Goal: Obtain resource: Obtain resource

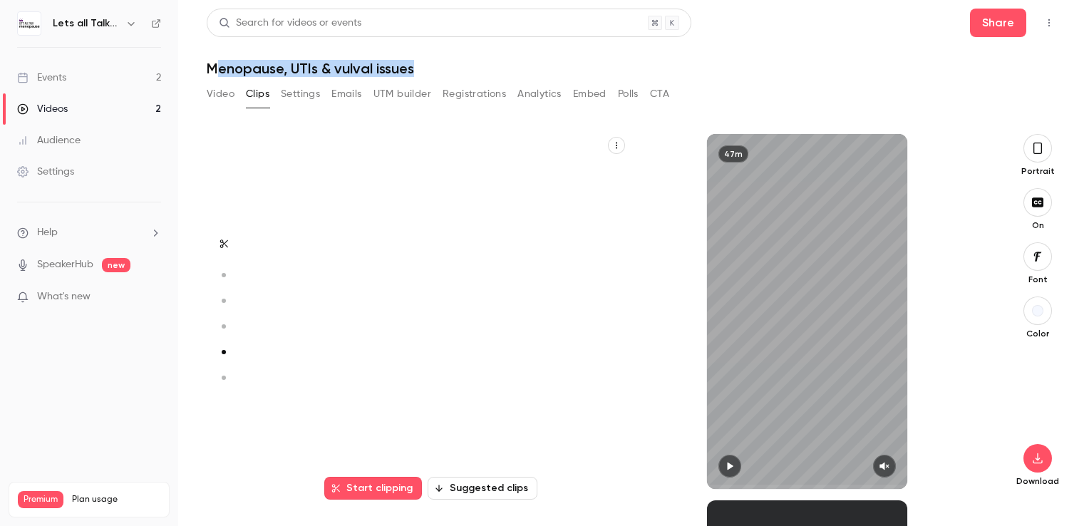
scroll to position [1466, 0]
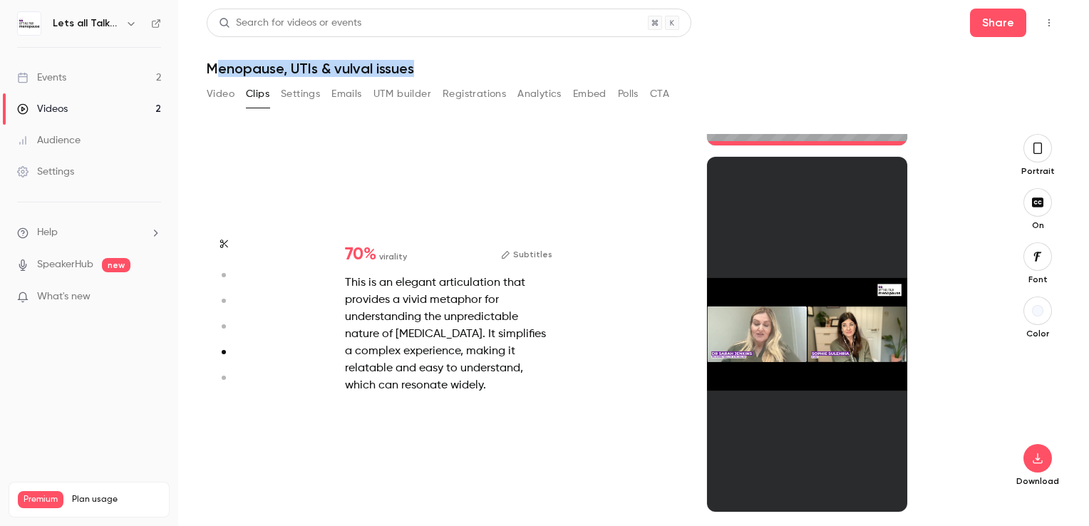
type input "*"
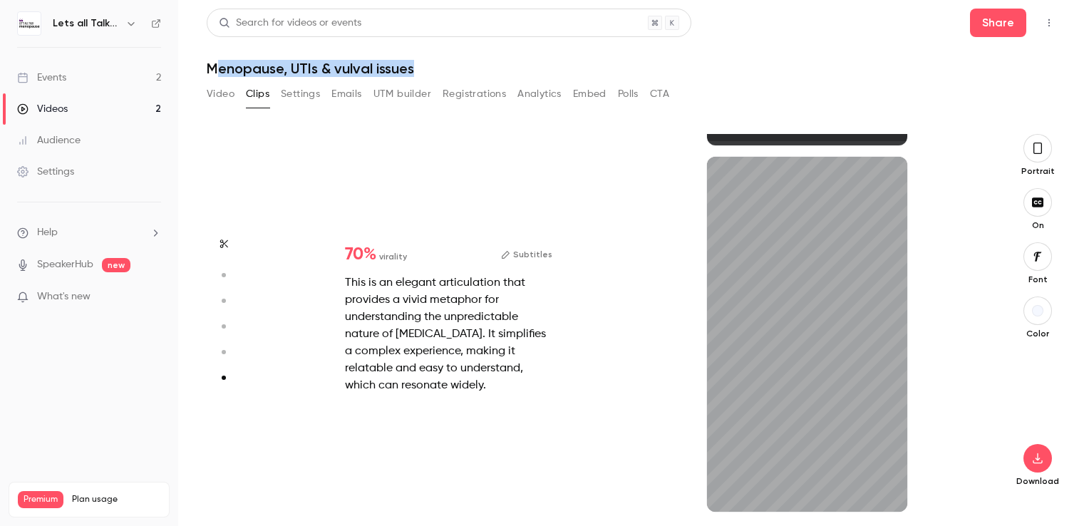
type input "*"
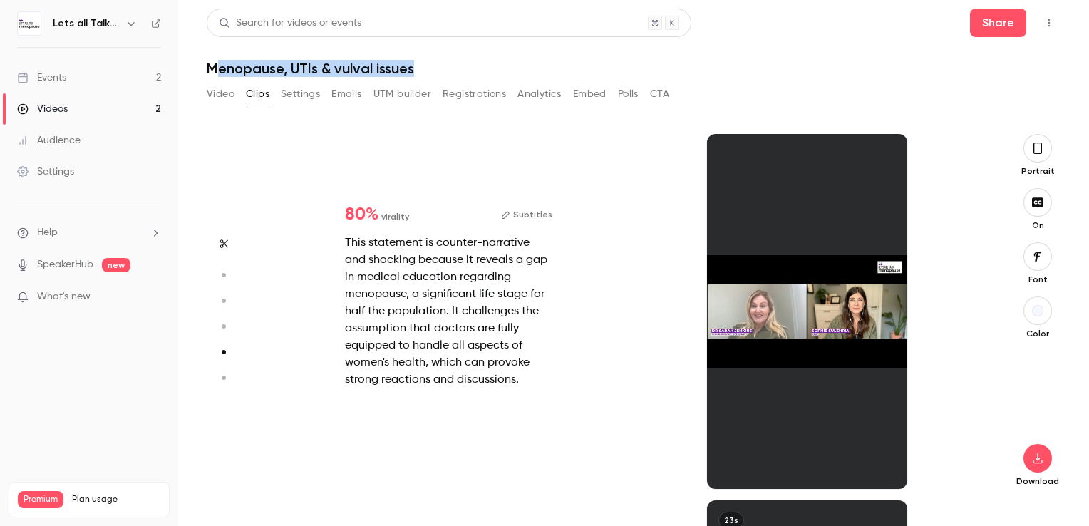
scroll to position [1099, 0]
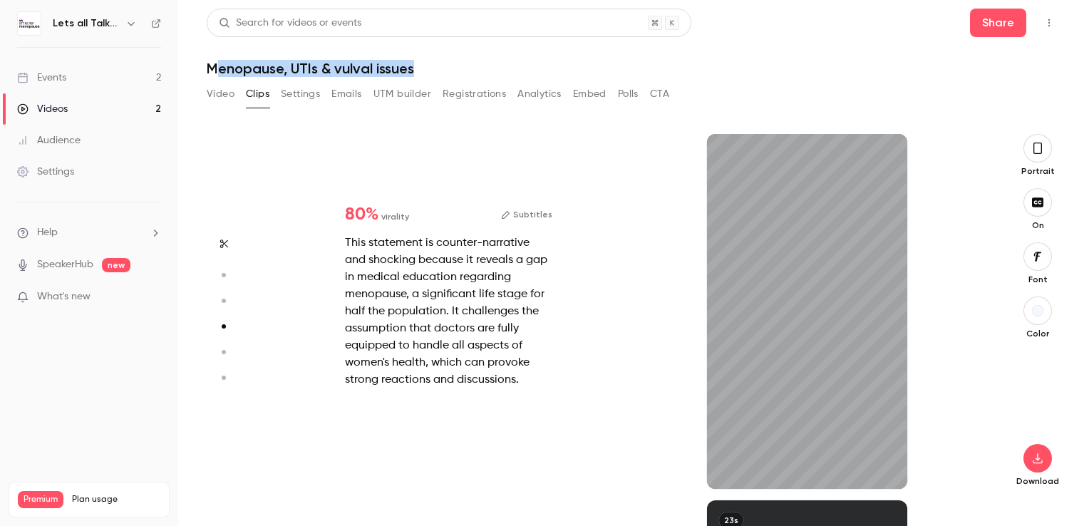
type input "*"
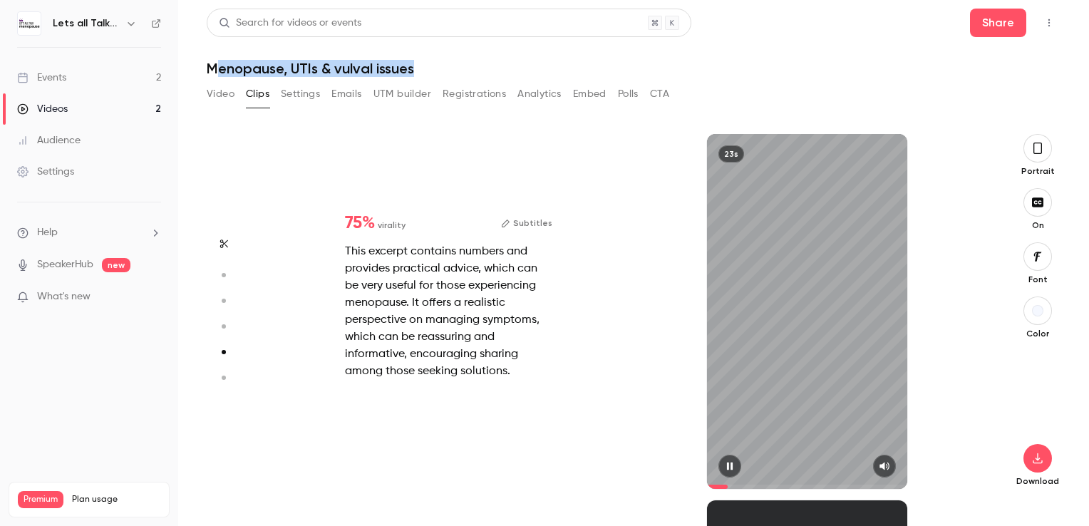
click at [727, 465] on icon "button" at bounding box center [730, 466] width 6 height 8
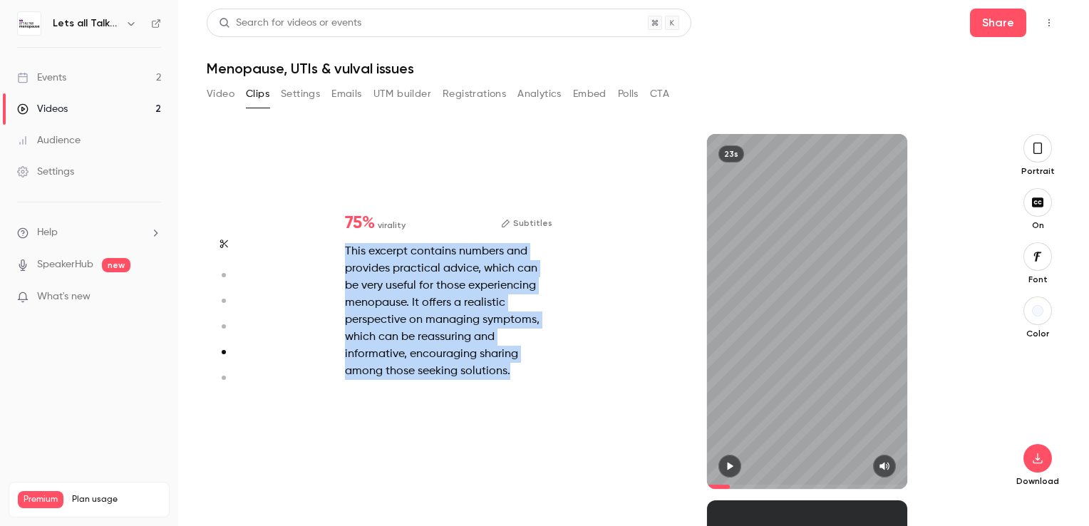
drag, startPoint x: 529, startPoint y: 366, endPoint x: 338, endPoint y: 256, distance: 219.6
click at [338, 256] on div "75 % virality Subtitles This excerpt contains numbers and provides practical ad…" at bounding box center [448, 297] width 253 height 211
copy div "This excerpt contains numbers and provides practical advice, which can be very …"
click at [130, 28] on icon "button" at bounding box center [130, 23] width 11 height 11
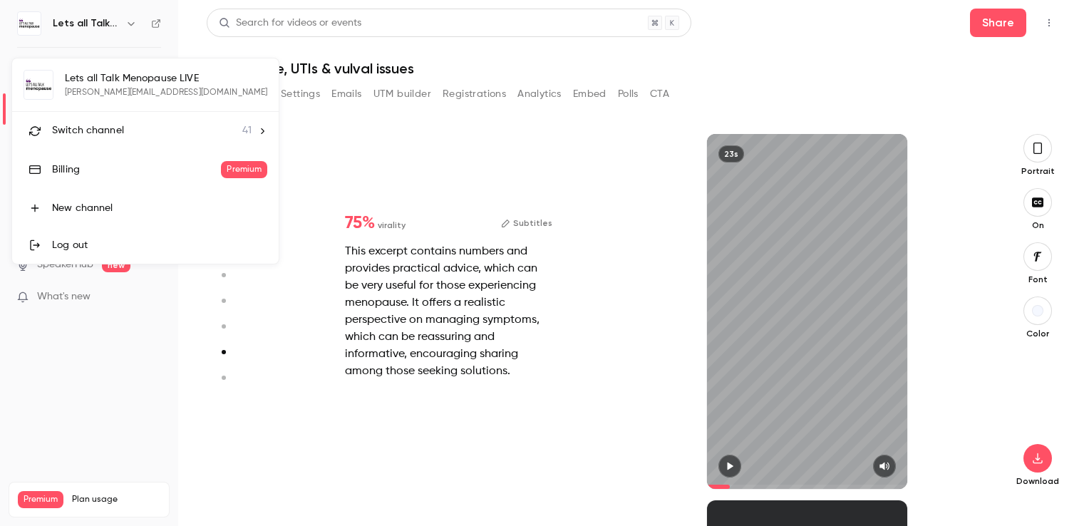
type input "***"
click at [106, 137] on span "Switch channel" at bounding box center [88, 130] width 72 height 15
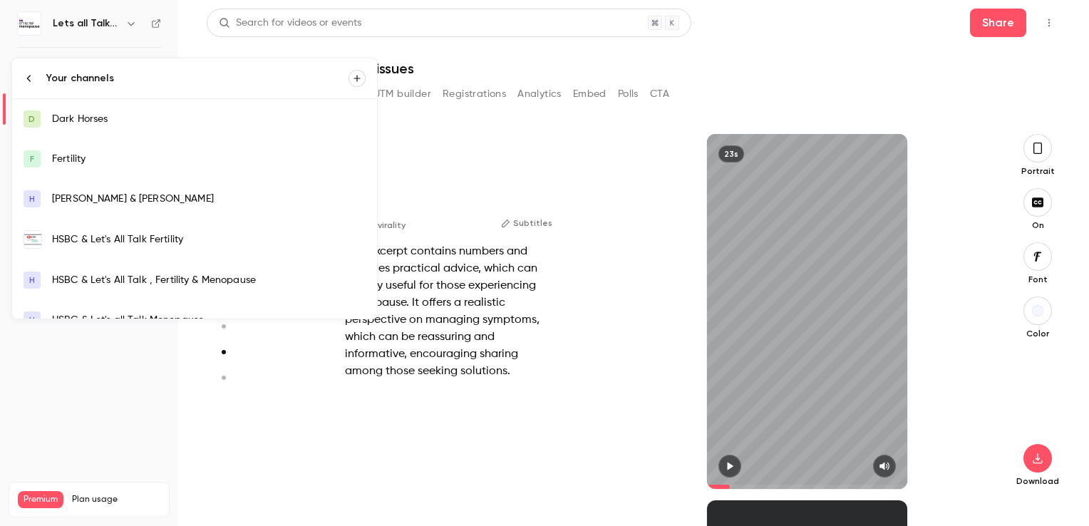
click at [135, 22] on div at bounding box center [544, 263] width 1089 height 526
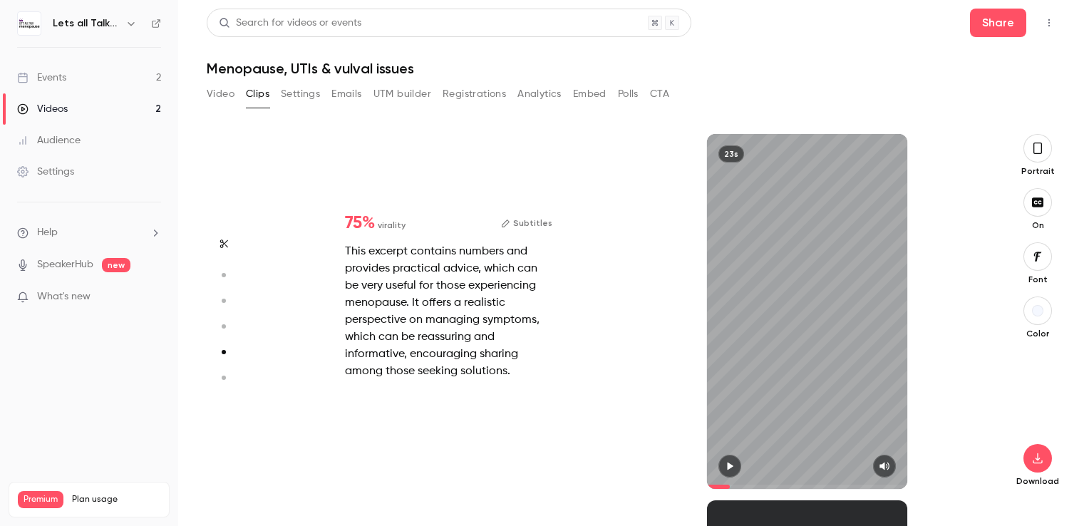
click at [98, 83] on link "Events 2" at bounding box center [89, 77] width 178 height 31
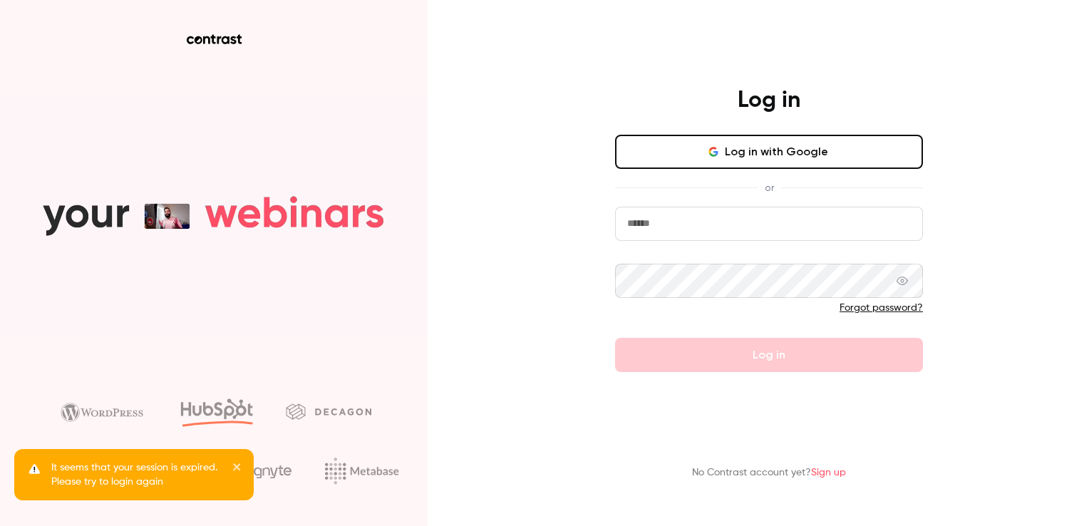
type input "**********"
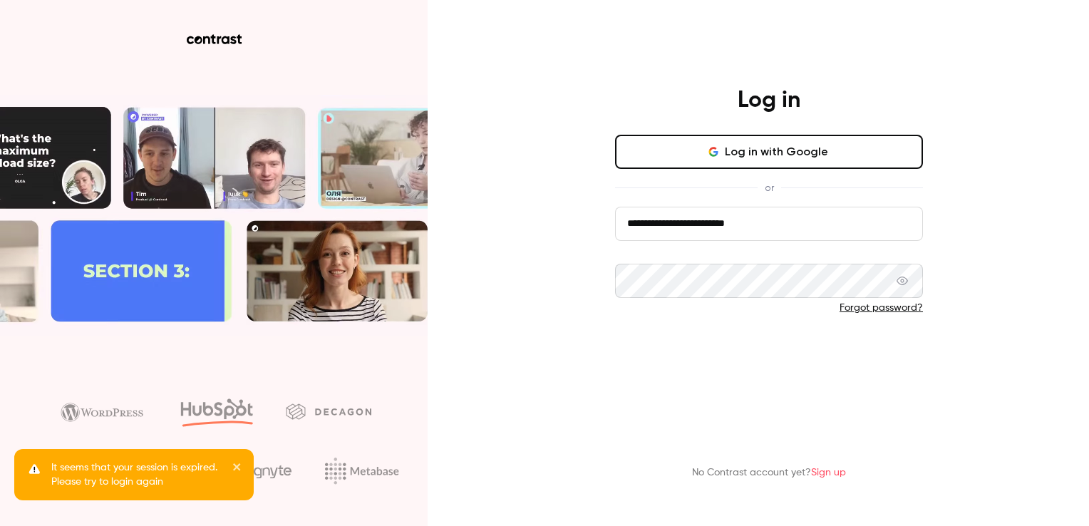
click at [663, 349] on button "Log in" at bounding box center [769, 355] width 308 height 34
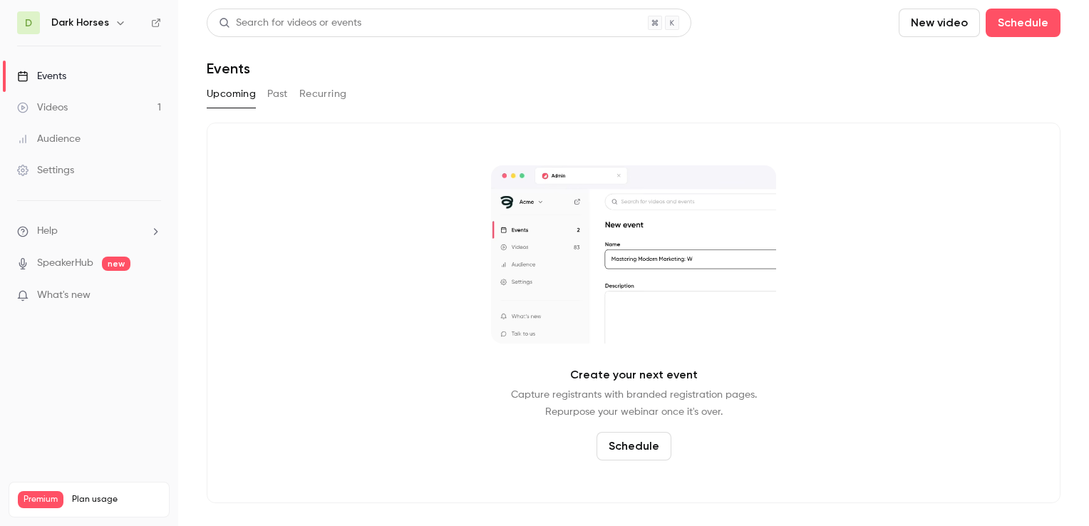
click at [56, 69] on div "Events" at bounding box center [41, 76] width 49 height 14
click at [115, 22] on icon "button" at bounding box center [120, 22] width 11 height 11
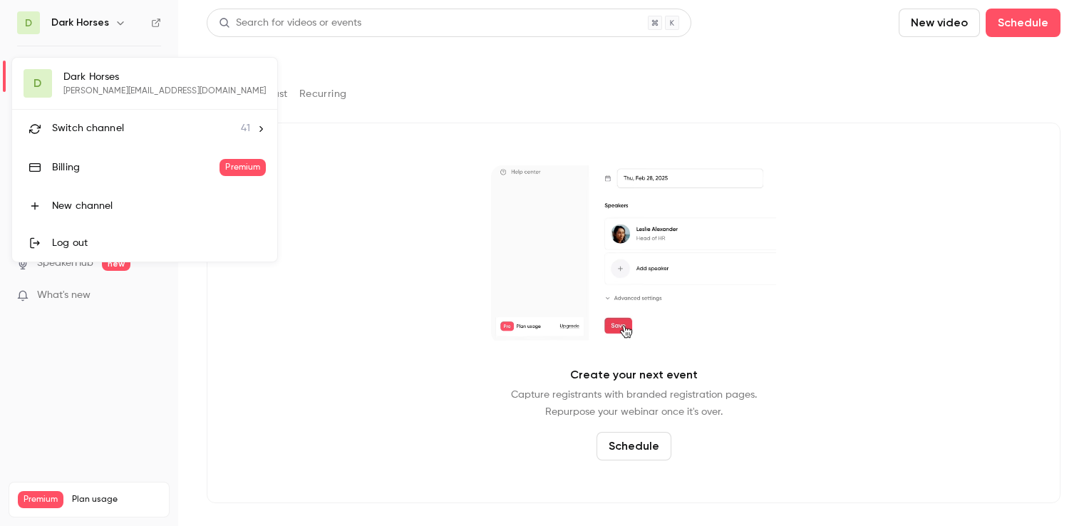
click at [100, 132] on span "Switch channel" at bounding box center [88, 128] width 72 height 15
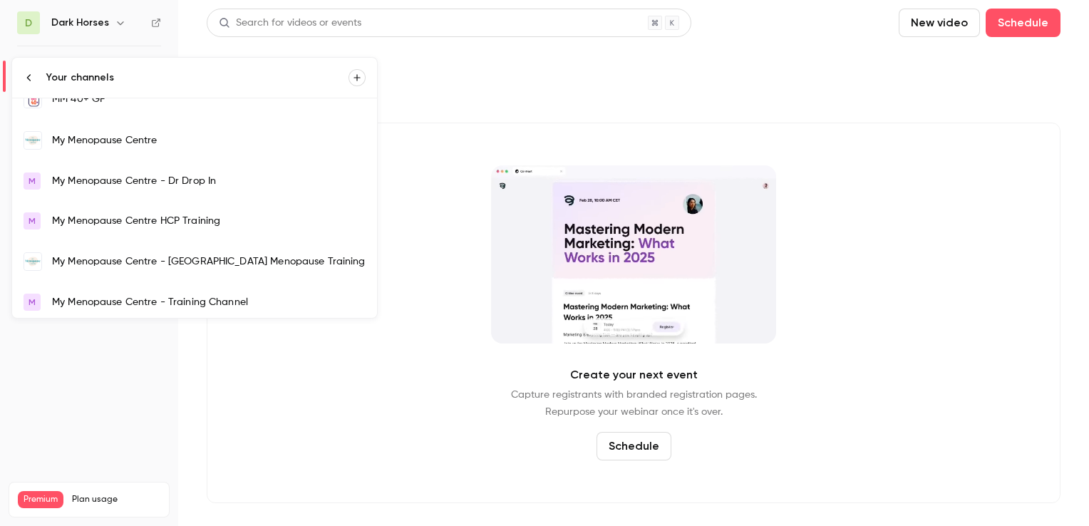
scroll to position [1282, 0]
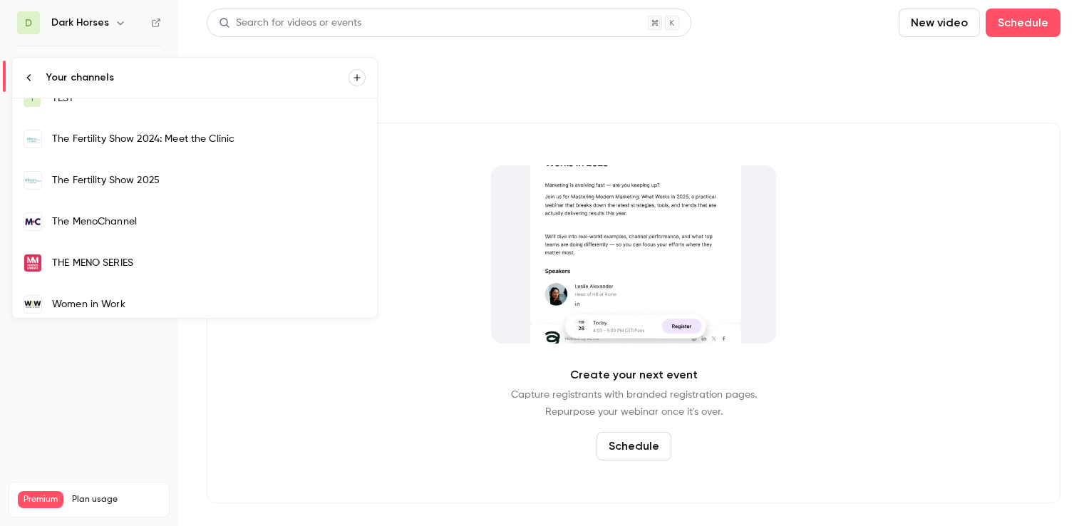
click at [117, 217] on div "The MenoChannel" at bounding box center [208, 221] width 313 height 14
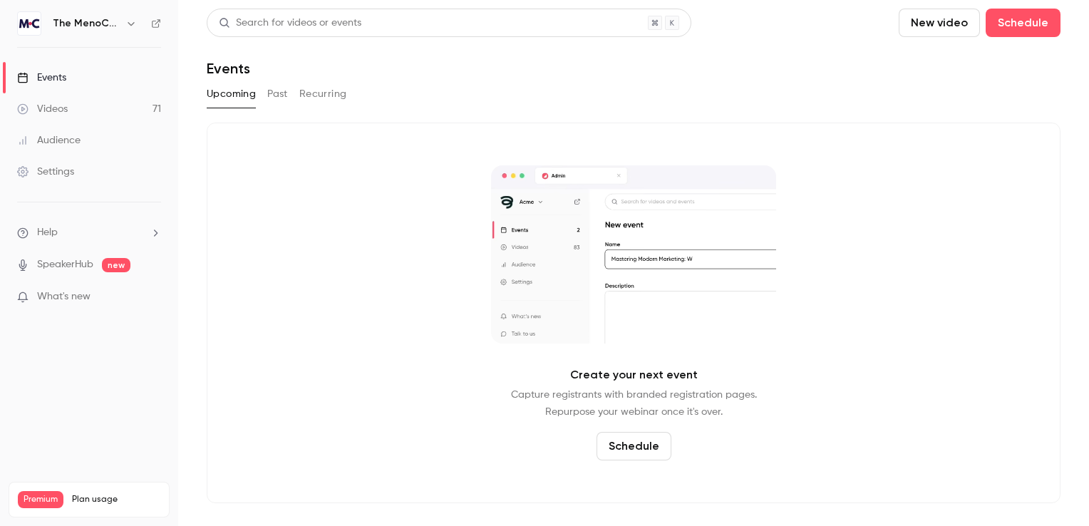
click at [271, 93] on button "Past" at bounding box center [277, 94] width 21 height 23
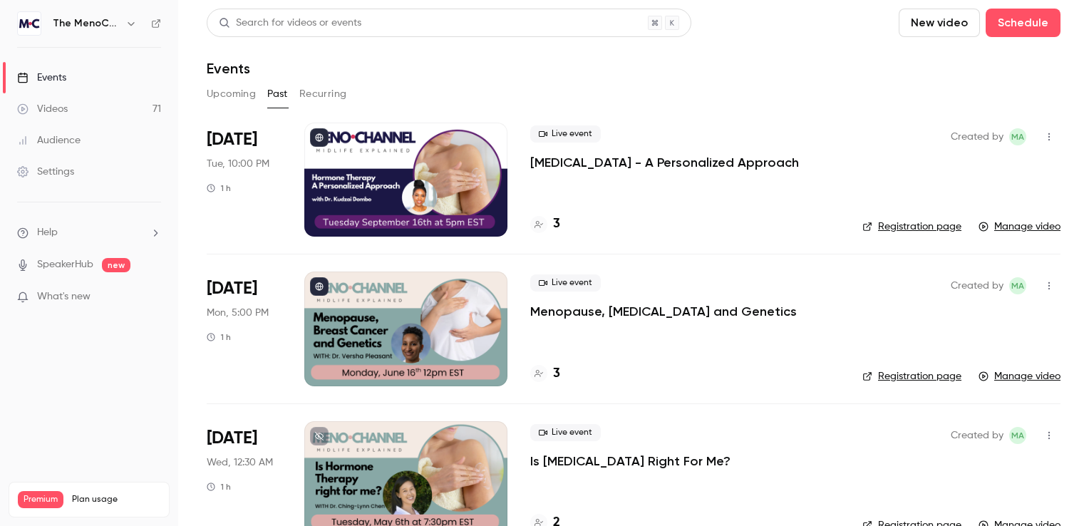
click at [418, 165] on div at bounding box center [405, 180] width 203 height 114
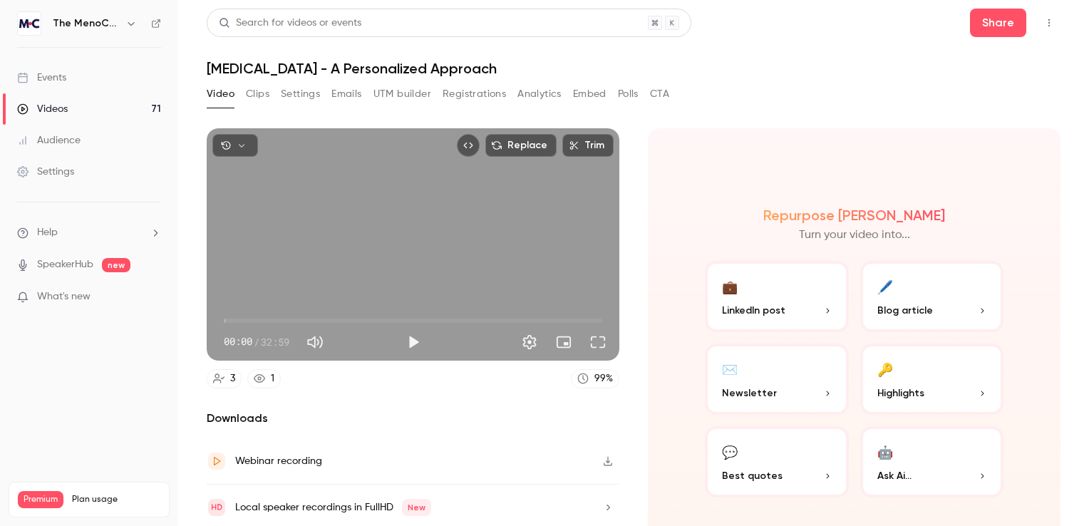
click at [261, 95] on button "Clips" at bounding box center [258, 94] width 24 height 23
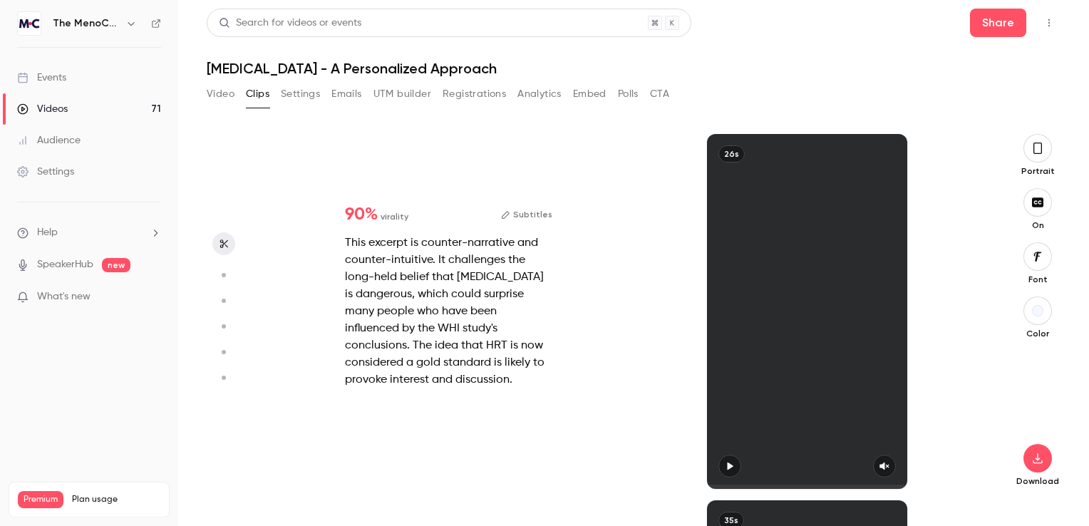
scroll to position [366, 0]
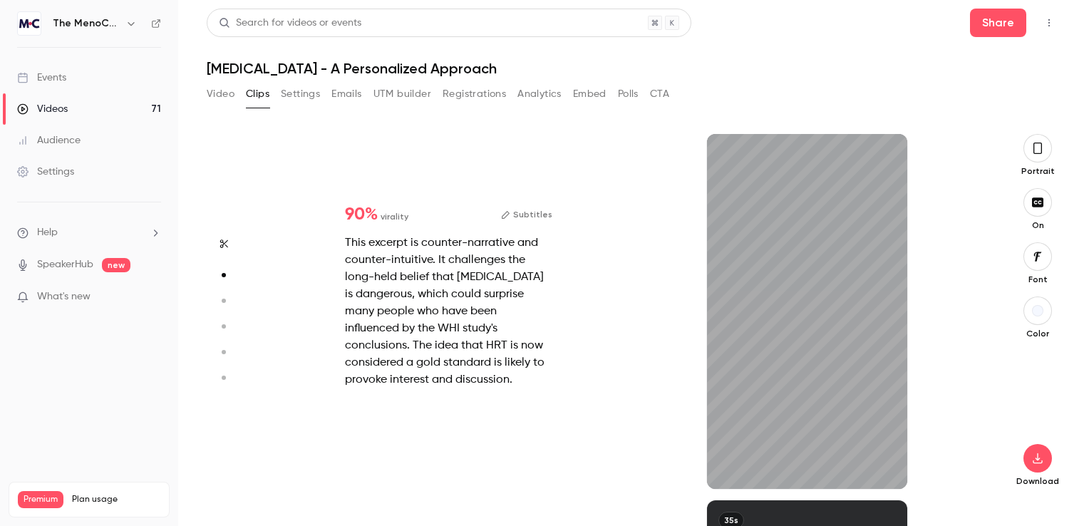
type input "*"
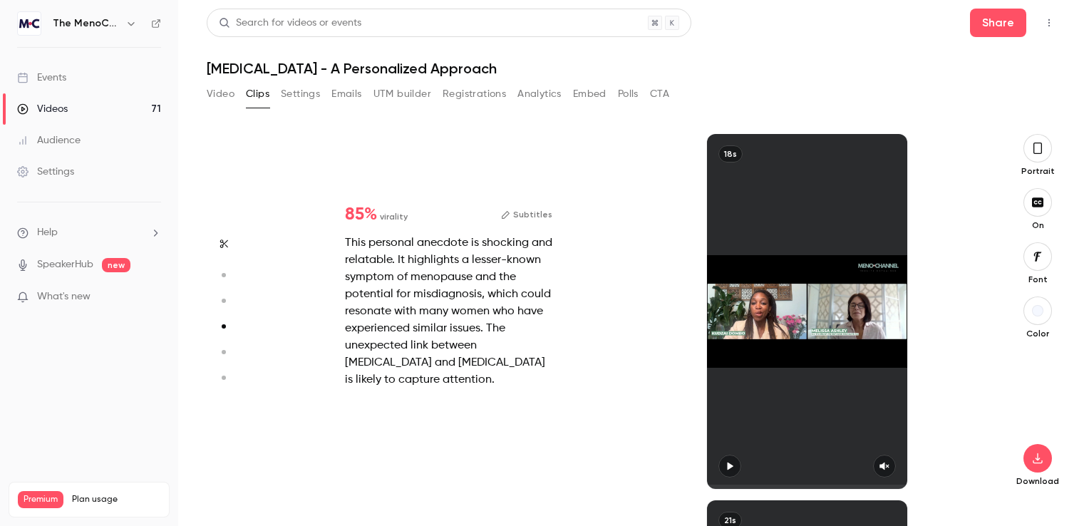
scroll to position [1099, 0]
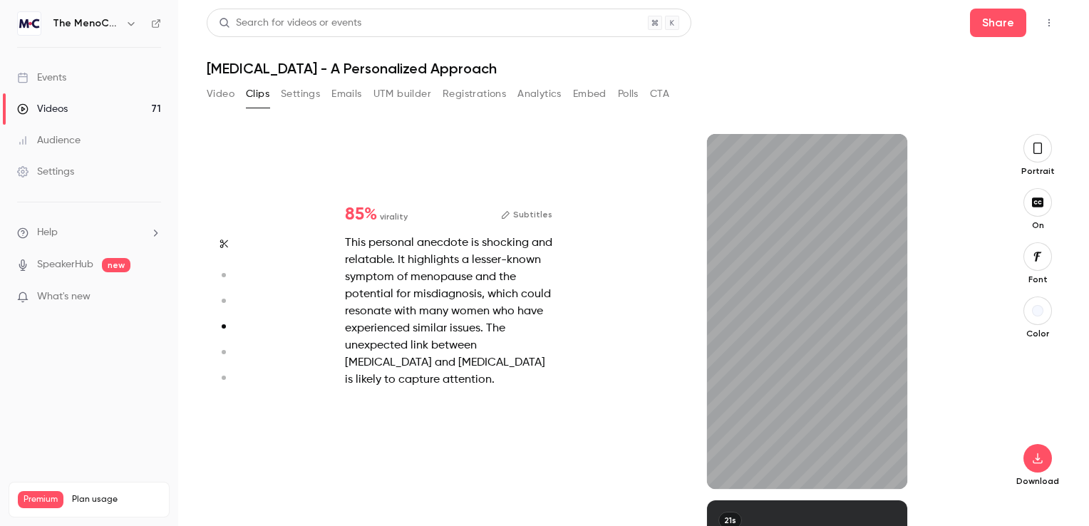
drag, startPoint x: 879, startPoint y: 482, endPoint x: 655, endPoint y: 492, distance: 224.6
click at [655, 494] on div "Start clipping Suggested clips 32m 90 % virality Subtitles This excerpt is coun…" at bounding box center [627, 330] width 717 height 392
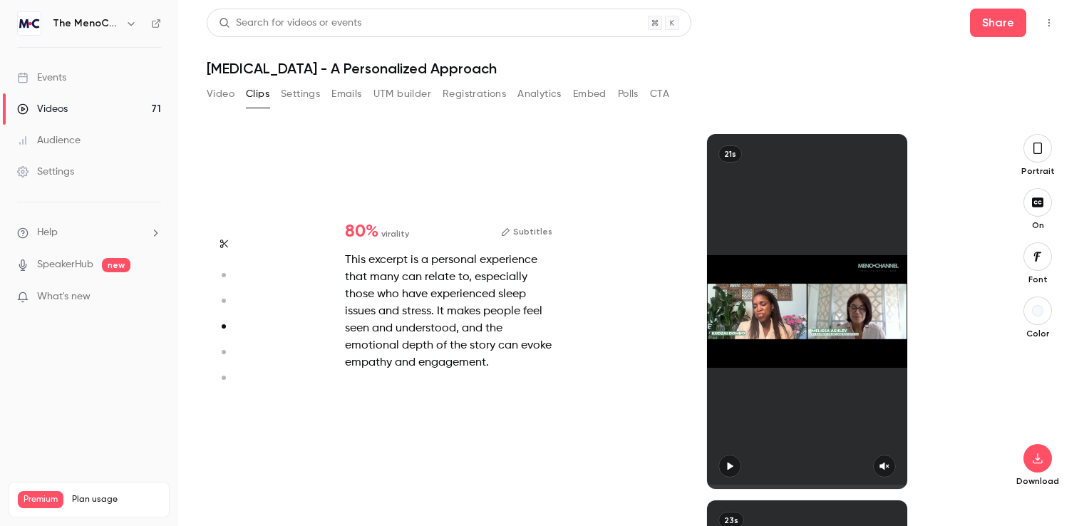
type input "*"
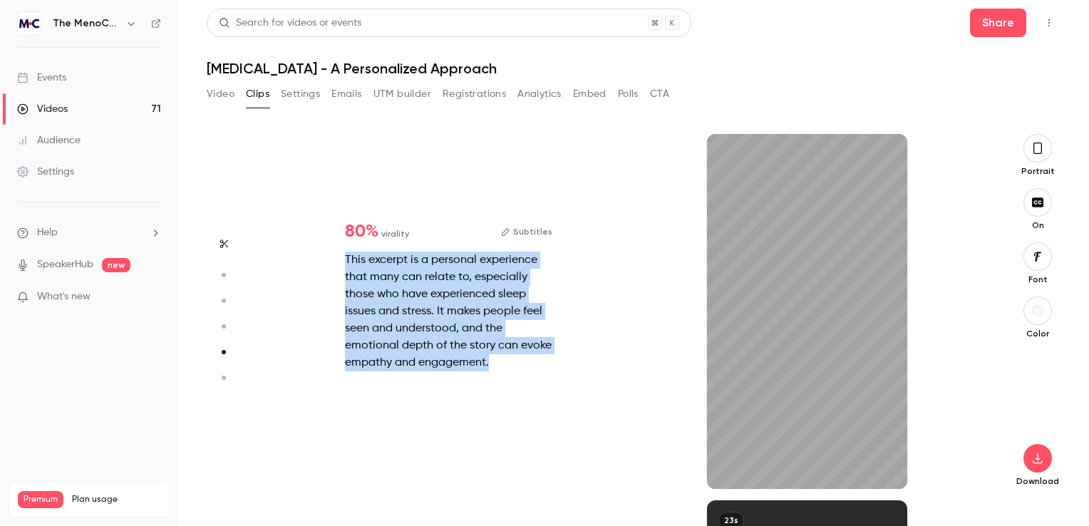
drag, startPoint x: 346, startPoint y: 259, endPoint x: 494, endPoint y: 364, distance: 181.9
click at [494, 364] on div "This excerpt is a personal experience that many can relate to, especially those…" at bounding box center [448, 312] width 207 height 120
copy div "This excerpt is a personal experience that many can relate to, especially those…"
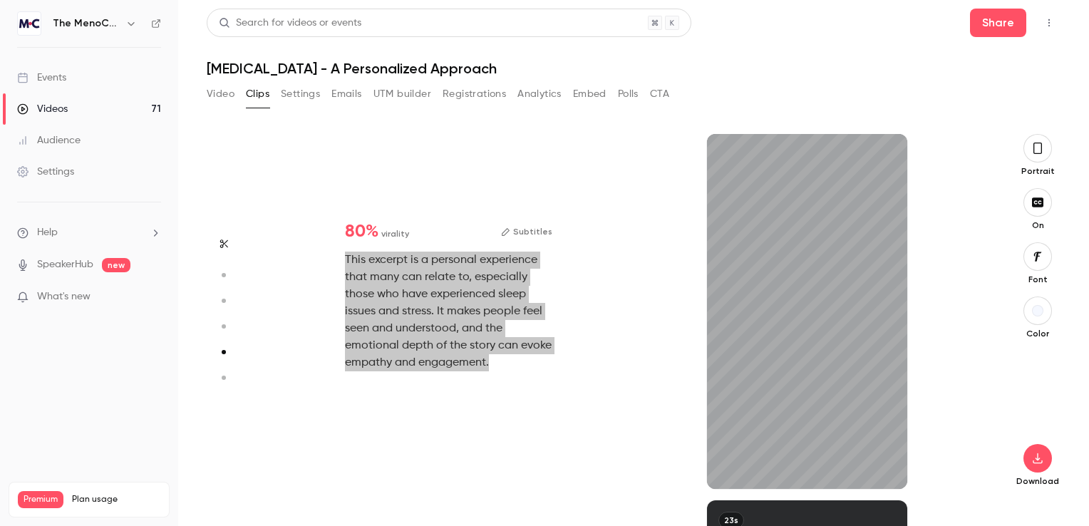
type input "****"
